Goal: Navigation & Orientation: Find specific page/section

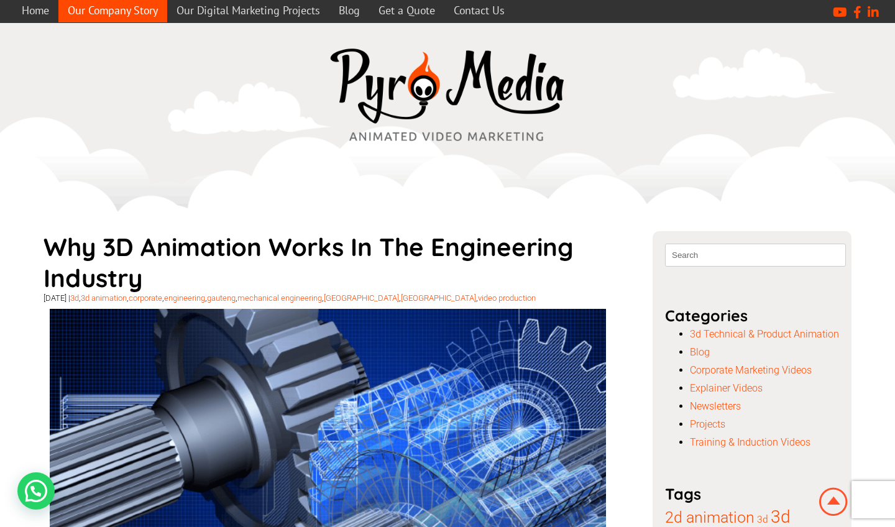
click at [109, 8] on link "Our Company Story" at bounding box center [112, 10] width 109 height 24
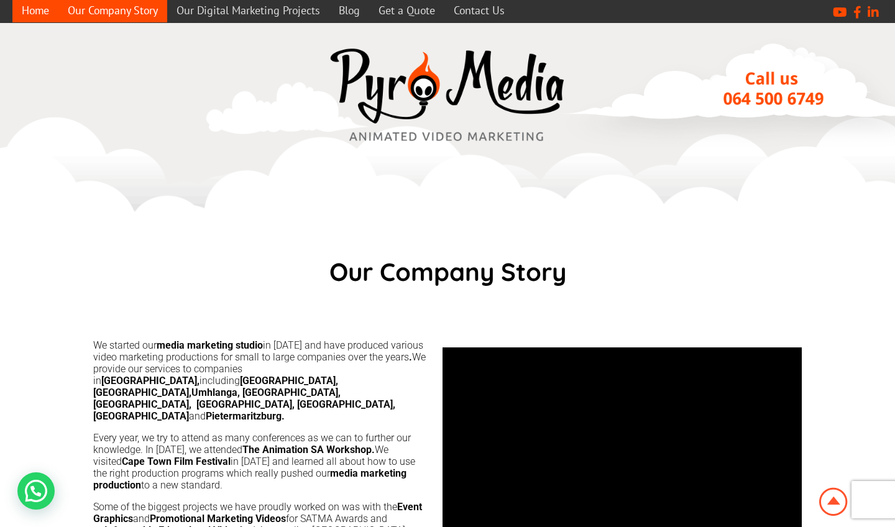
click at [40, 12] on link "Home" at bounding box center [35, 10] width 46 height 24
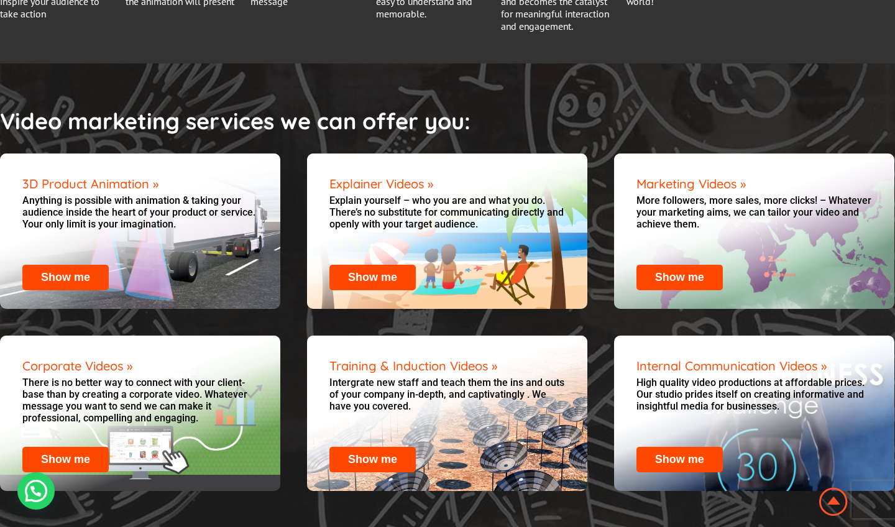
scroll to position [1405, 0]
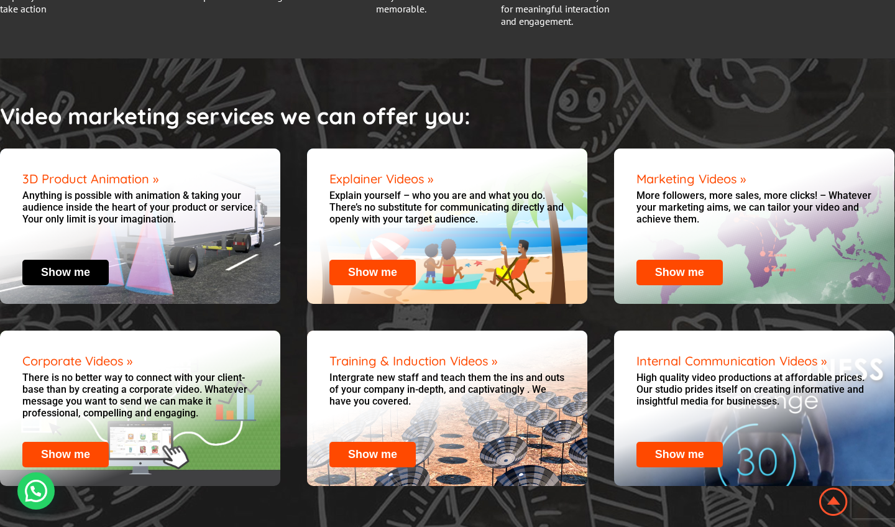
click at [78, 266] on link "Show me" at bounding box center [65, 272] width 49 height 12
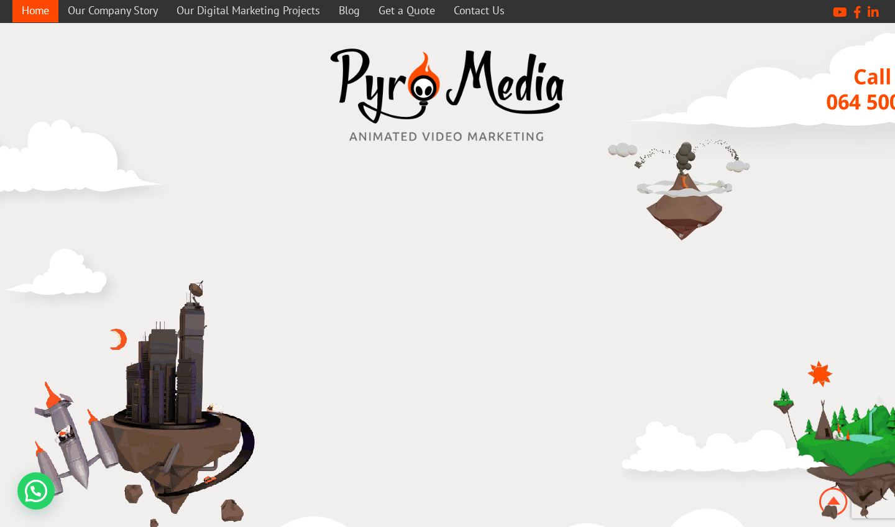
scroll to position [0, 0]
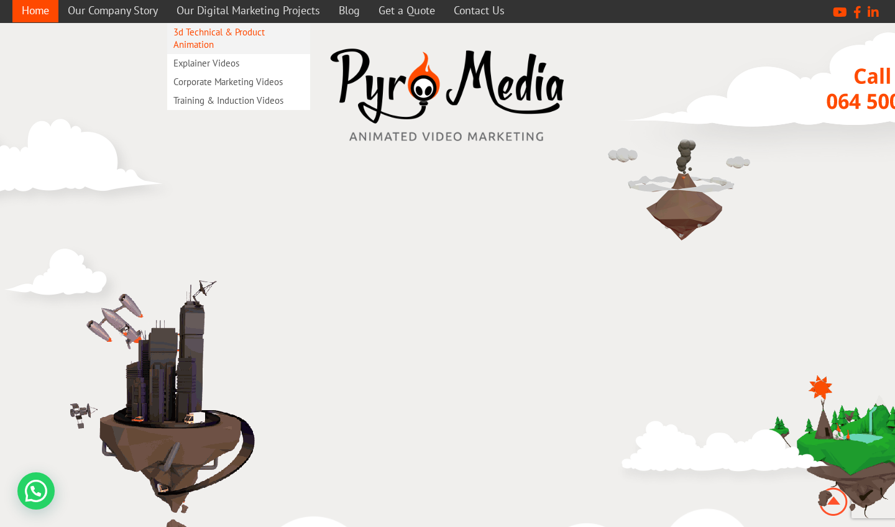
click at [211, 37] on link "3d Technical & Product Animation" at bounding box center [238, 38] width 143 height 31
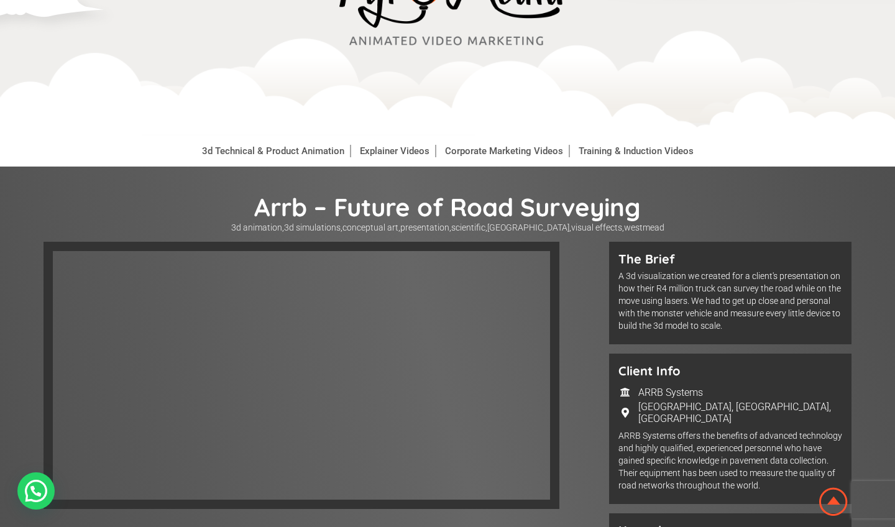
scroll to position [55, 0]
